Goal: Task Accomplishment & Management: Manage account settings

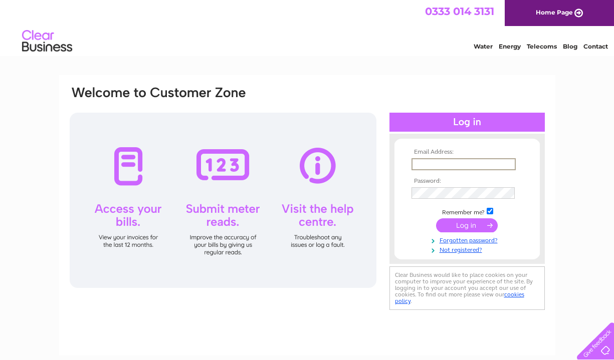
type input "[EMAIL_ADDRESS][DOMAIN_NAME]"
click at [477, 180] on th "Password:" at bounding box center [467, 180] width 116 height 7
click at [467, 225] on input "submit" at bounding box center [467, 226] width 62 height 14
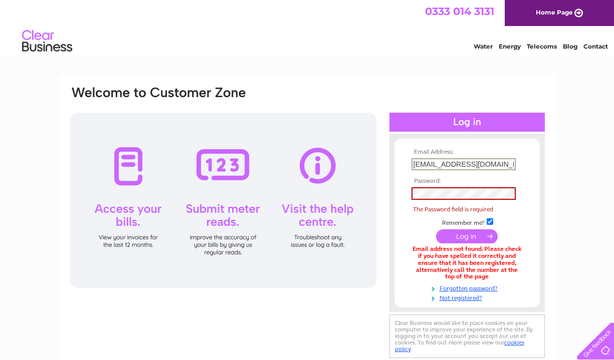
click at [471, 160] on input "[EMAIL_ADDRESS][DOMAIN_NAME]" at bounding box center [464, 164] width 104 height 12
type input "c"
type input "shauntaylor8@me.com"
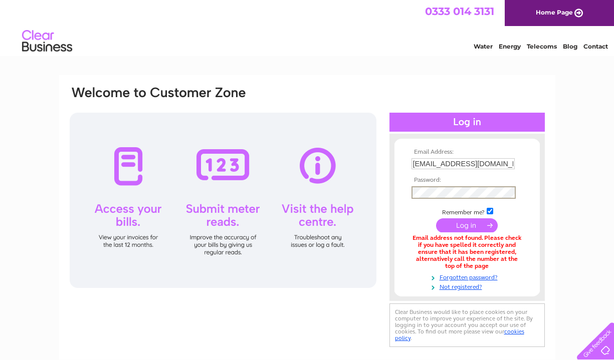
click at [467, 225] on input "submit" at bounding box center [467, 226] width 62 height 14
